Goal: Transaction & Acquisition: Book appointment/travel/reservation

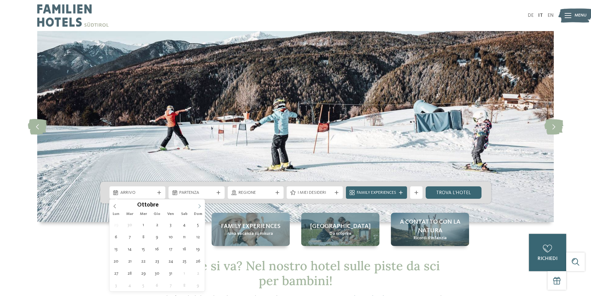
click at [199, 206] on icon at bounding box center [199, 206] width 4 height 4
type div "[DATE]"
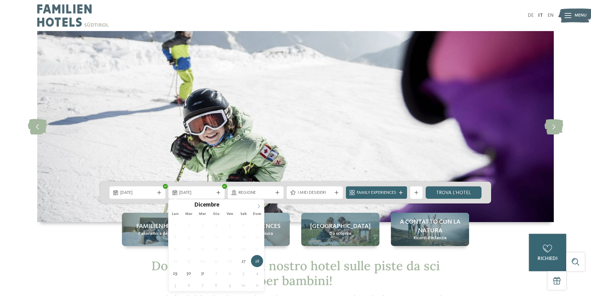
type input "****"
click at [257, 205] on icon at bounding box center [258, 206] width 4 height 4
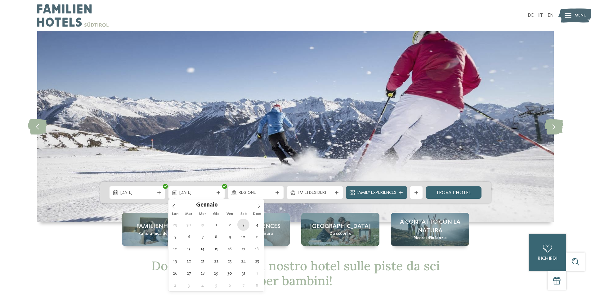
type div "[DATE]"
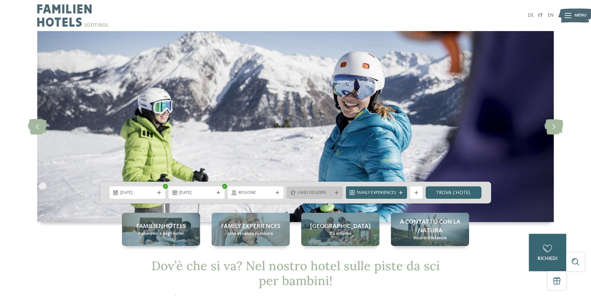
click at [312, 191] on span "I miei desideri" at bounding box center [314, 192] width 34 height 6
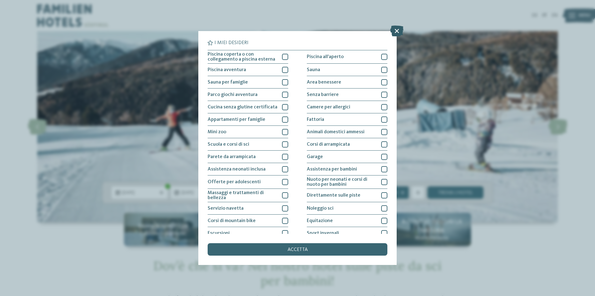
click at [394, 31] on icon at bounding box center [396, 30] width 13 height 11
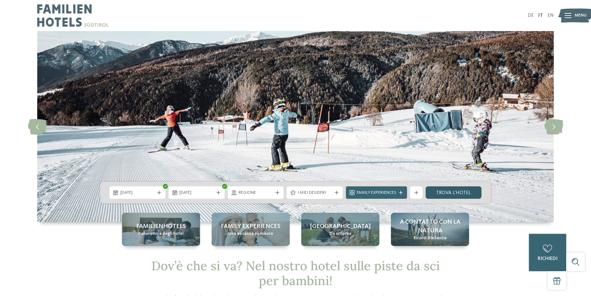
click at [462, 189] on link "trova l’hotel" at bounding box center [453, 192] width 56 height 12
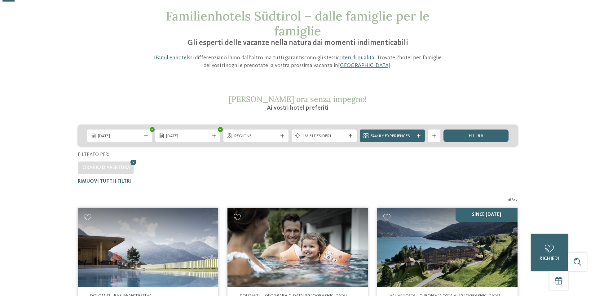
scroll to position [31, 0]
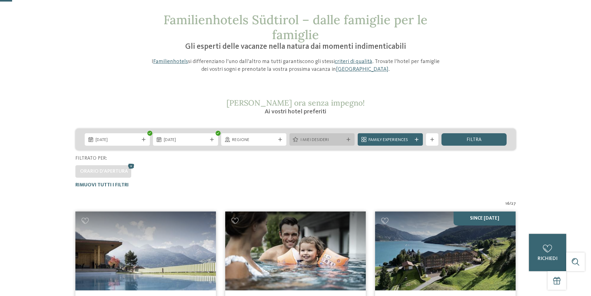
click at [336, 140] on span "I miei desideri" at bounding box center [321, 140] width 43 height 6
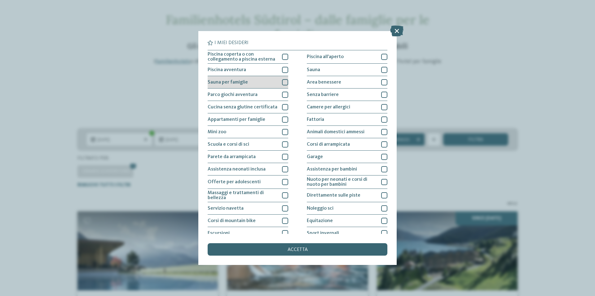
click at [283, 82] on div at bounding box center [285, 82] width 6 height 6
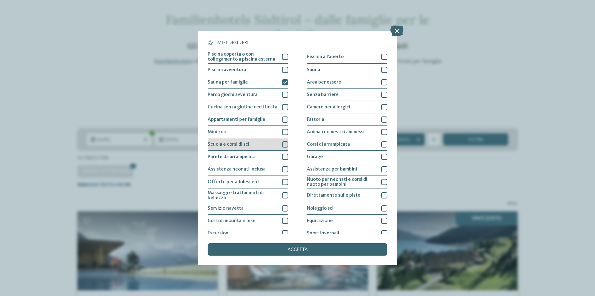
click at [278, 144] on div "Scuola e corsi di sci" at bounding box center [248, 144] width 81 height 12
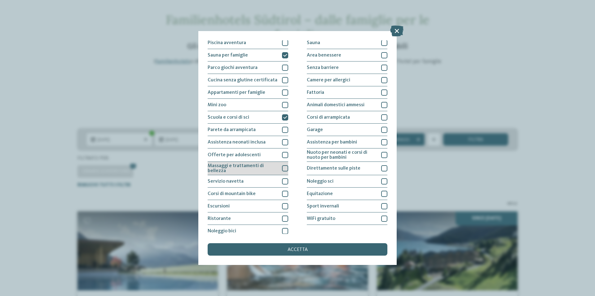
scroll to position [30, 0]
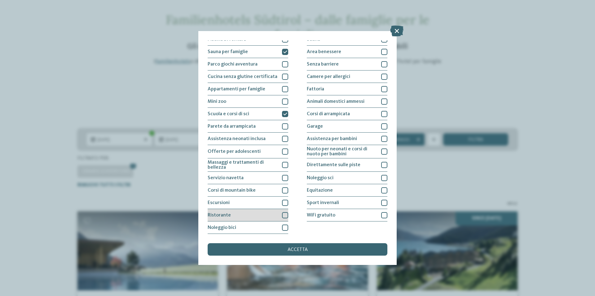
click at [284, 215] on div at bounding box center [285, 215] width 6 height 6
click at [381, 213] on div at bounding box center [384, 215] width 6 height 6
click at [382, 200] on div at bounding box center [384, 202] width 6 height 6
click at [381, 176] on div at bounding box center [384, 178] width 6 height 6
click at [383, 176] on icon at bounding box center [385, 178] width 4 height 4
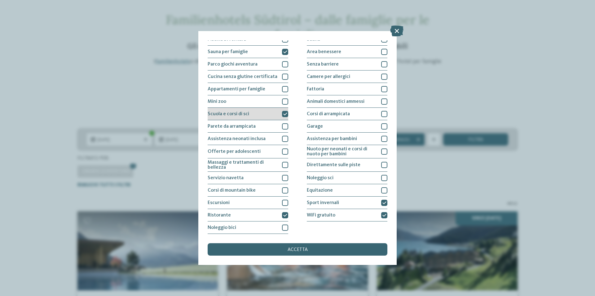
click at [283, 113] on icon at bounding box center [285, 114] width 4 height 4
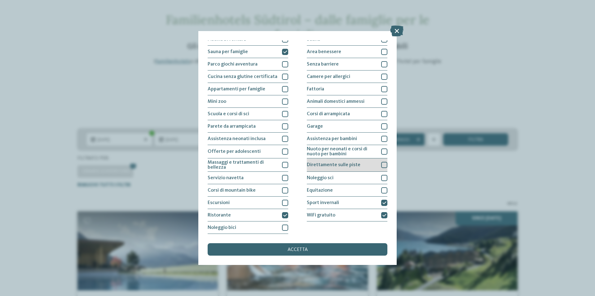
click at [382, 163] on div at bounding box center [384, 165] width 6 height 6
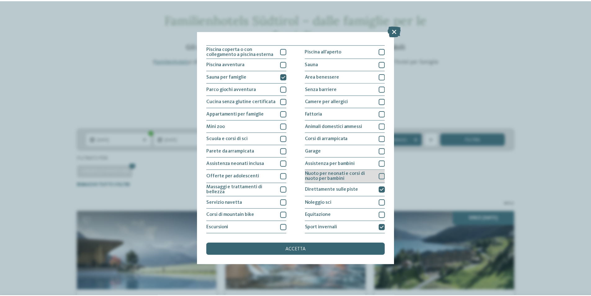
scroll to position [0, 0]
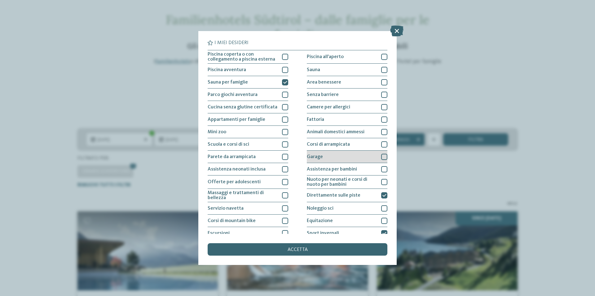
click at [381, 157] on div at bounding box center [384, 157] width 6 height 6
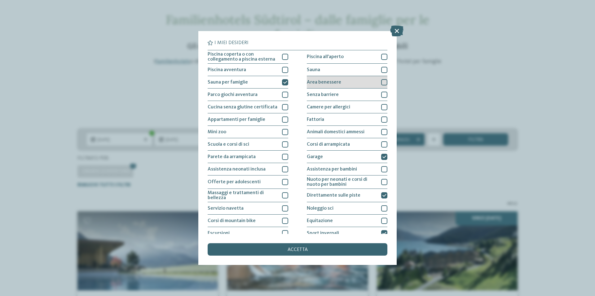
click at [381, 82] on div at bounding box center [384, 82] width 6 height 6
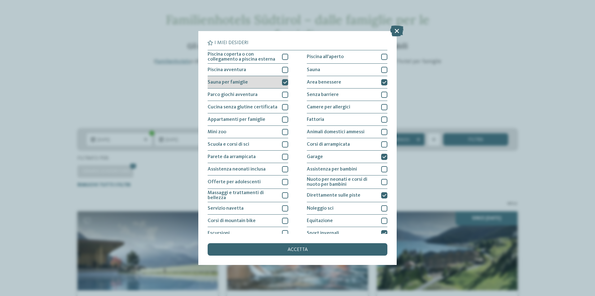
click at [282, 78] on div "Sauna per famiglie" at bounding box center [248, 82] width 81 height 12
click at [345, 243] on div "accetta" at bounding box center [298, 249] width 180 height 12
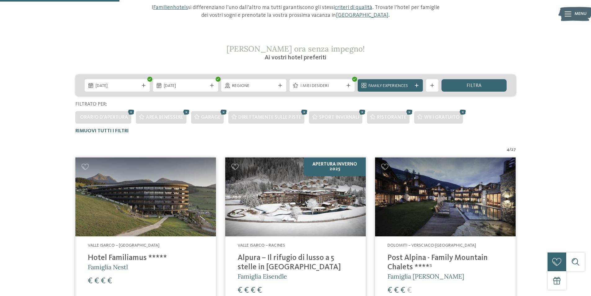
scroll to position [17, 0]
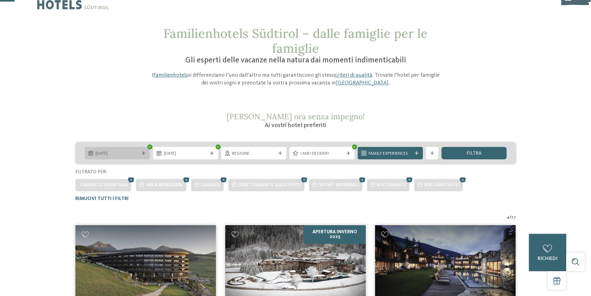
click at [127, 153] on span "[DATE]" at bounding box center [117, 153] width 43 height 6
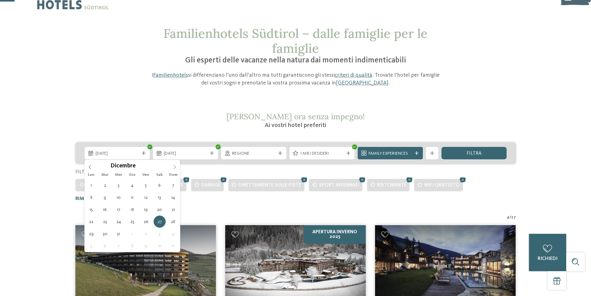
type input "****"
click at [175, 166] on icon at bounding box center [175, 167] width 2 height 4
type div "[DATE]"
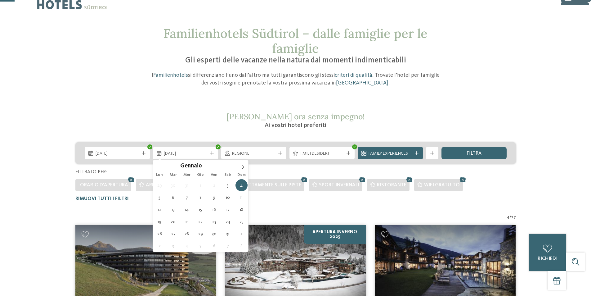
drag, startPoint x: 162, startPoint y: 185, endPoint x: 181, endPoint y: 170, distance: 24.3
click at [242, 166] on icon at bounding box center [243, 167] width 4 height 4
click at [158, 167] on div "Gennaio ****" at bounding box center [201, 165] width 96 height 11
type div "10.01.2026"
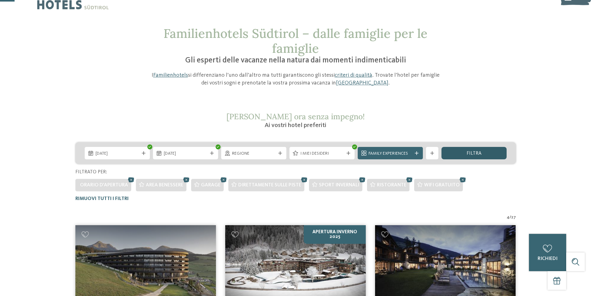
click at [484, 155] on div "filtra" at bounding box center [473, 153] width 65 height 12
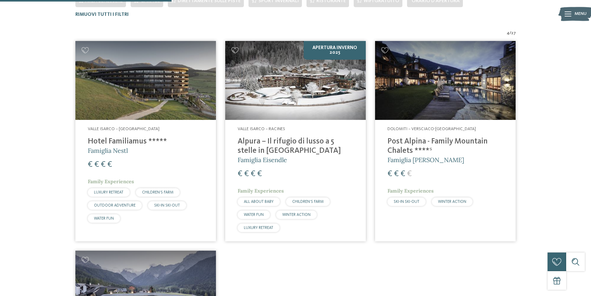
scroll to position [203, 0]
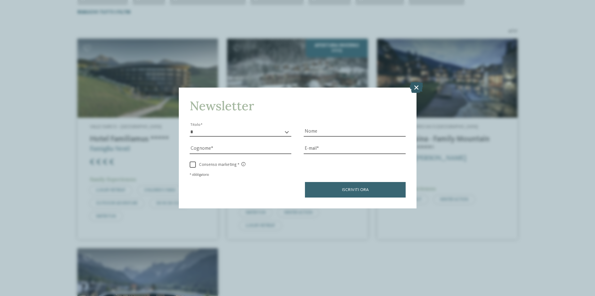
click at [420, 87] on icon at bounding box center [416, 87] width 13 height 11
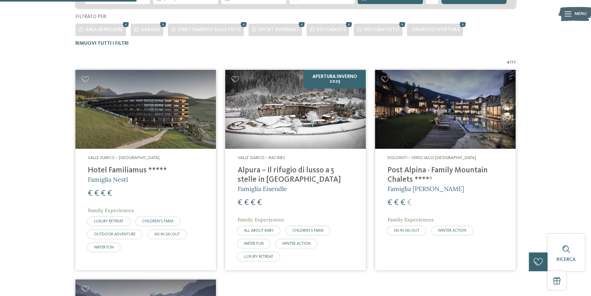
scroll to position [48, 0]
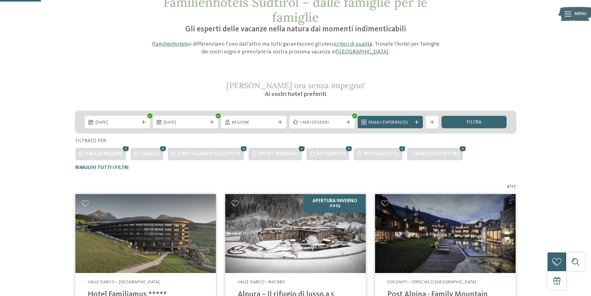
click at [299, 147] on icon at bounding box center [301, 149] width 9 height 8
click at [400, 149] on icon at bounding box center [404, 149] width 9 height 8
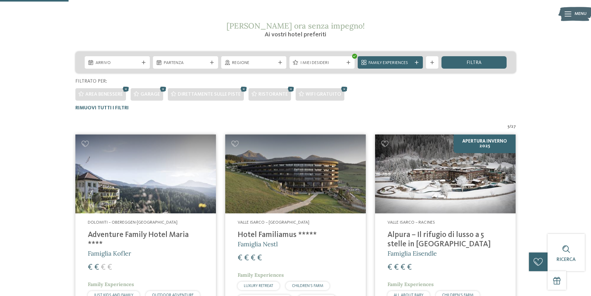
scroll to position [79, 0]
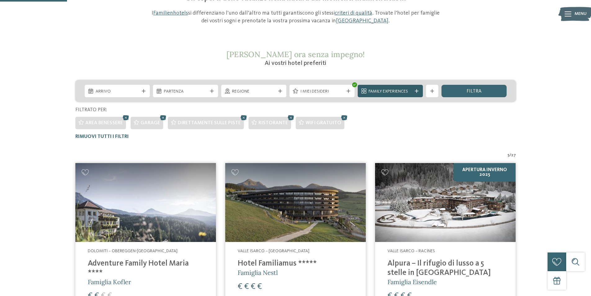
click at [416, 90] on icon at bounding box center [417, 91] width 4 height 4
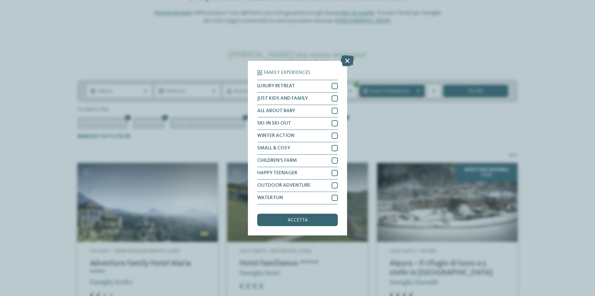
drag, startPoint x: 466, startPoint y: 134, endPoint x: 392, endPoint y: 105, distance: 80.0
click at [466, 133] on div "Family Experiences LUXURY RETREAT JUST KIDS AND FAMILY" at bounding box center [297, 148] width 595 height 296
